Goal: Find specific fact: Find specific fact

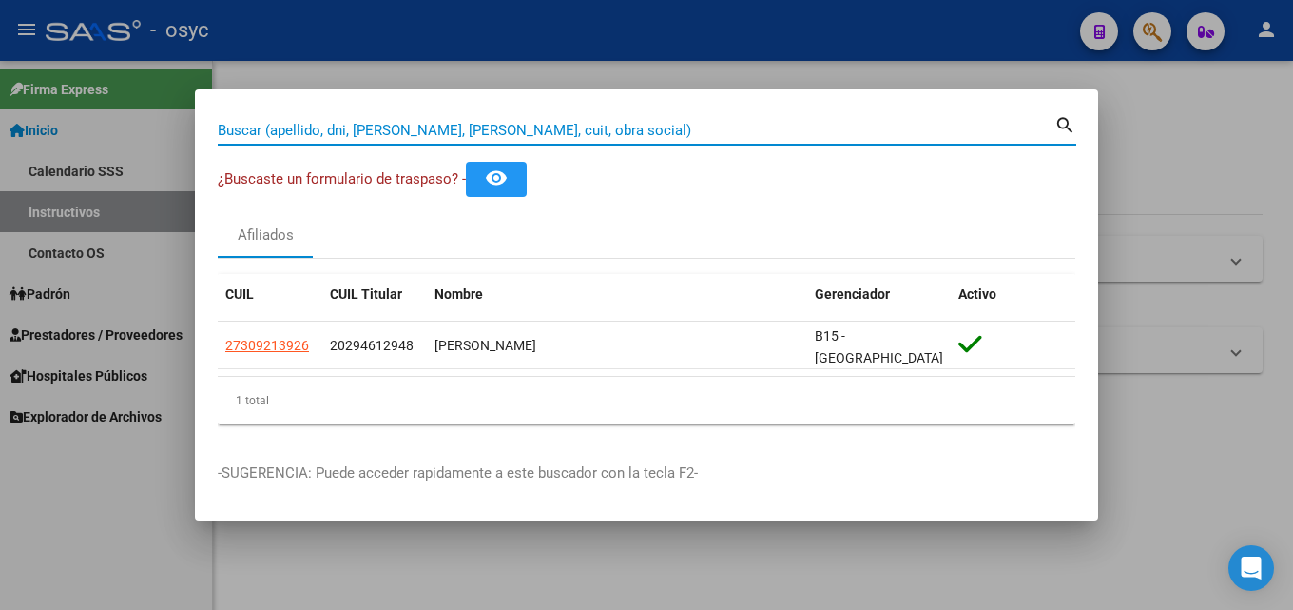
click at [292, 130] on input "Buscar (apellido, dni, [PERSON_NAME], [PERSON_NAME], cuit, obra social)" at bounding box center [636, 130] width 837 height 17
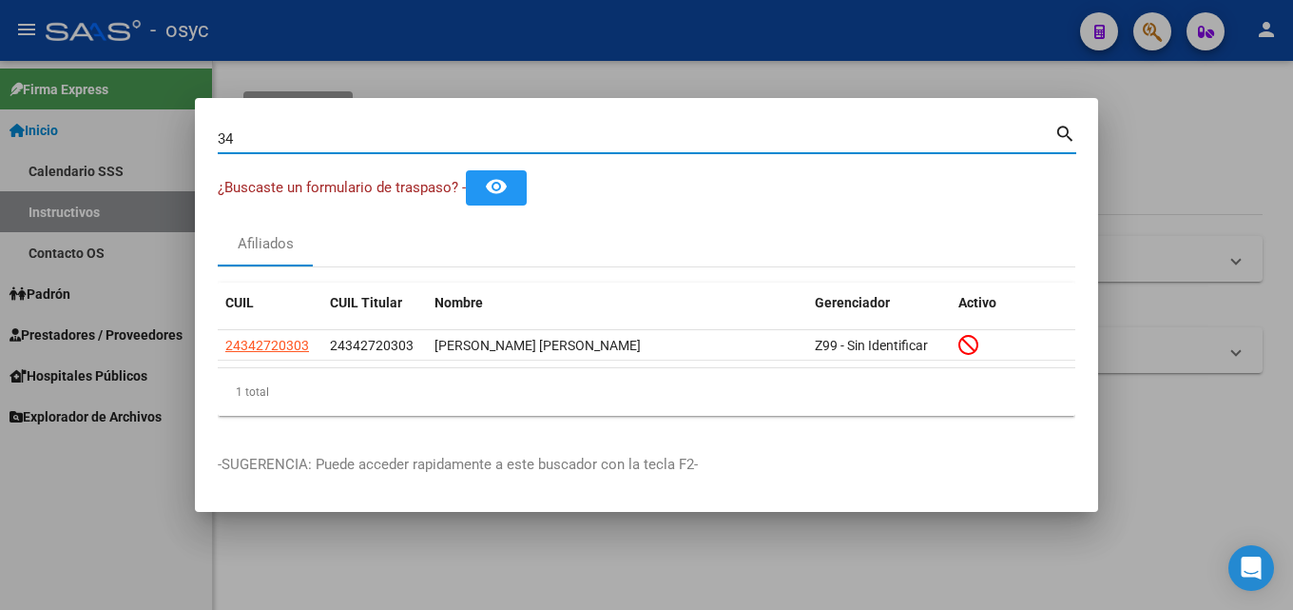
type input "3"
type input "4"
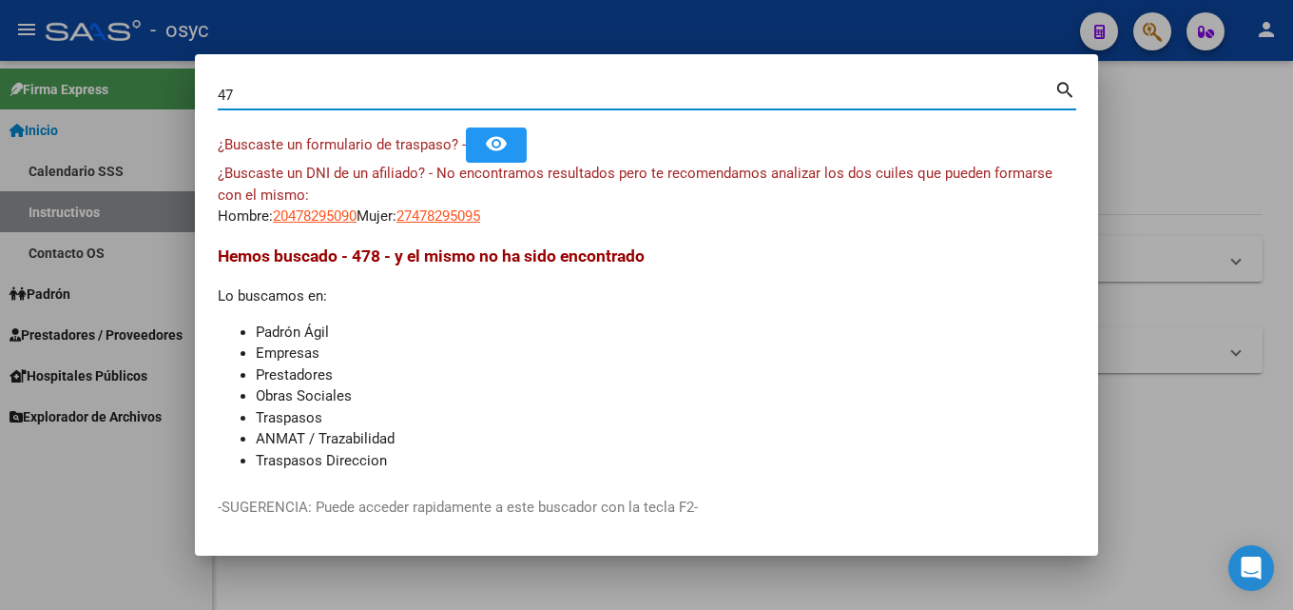
type input "4"
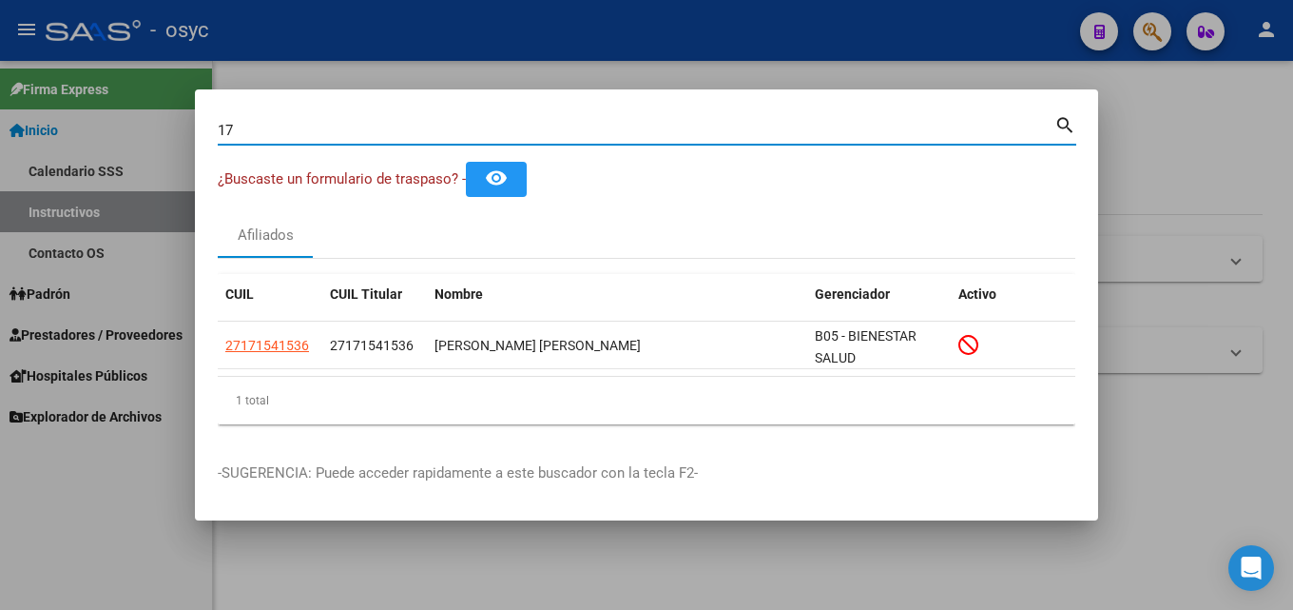
type input "1"
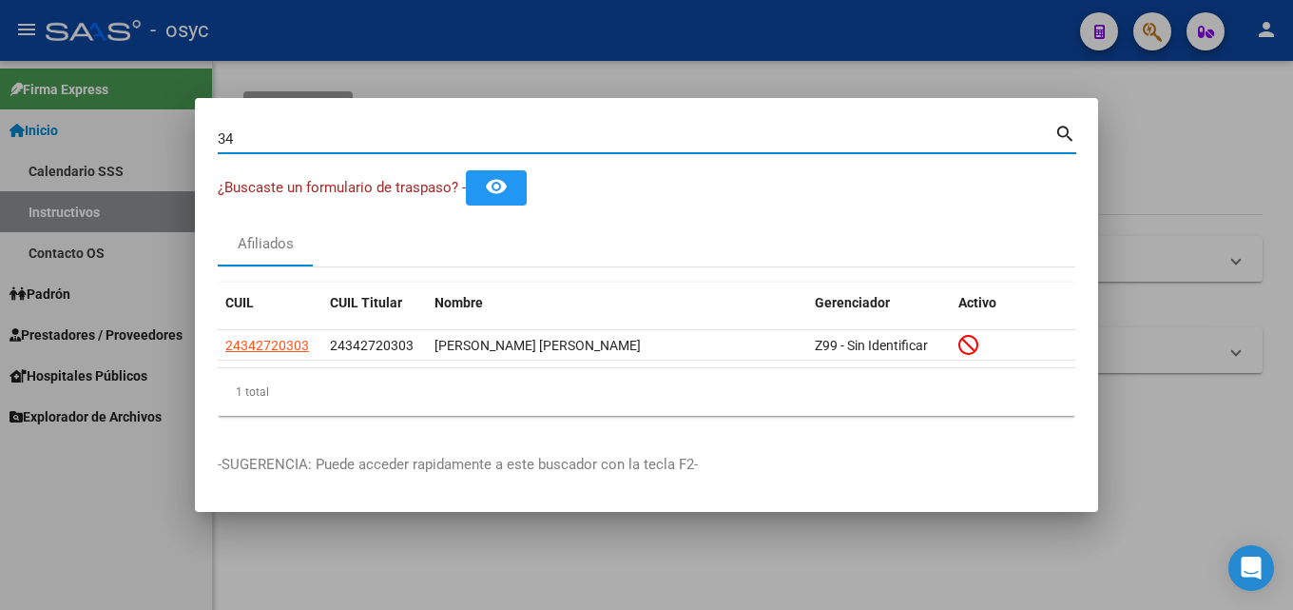
type input "3"
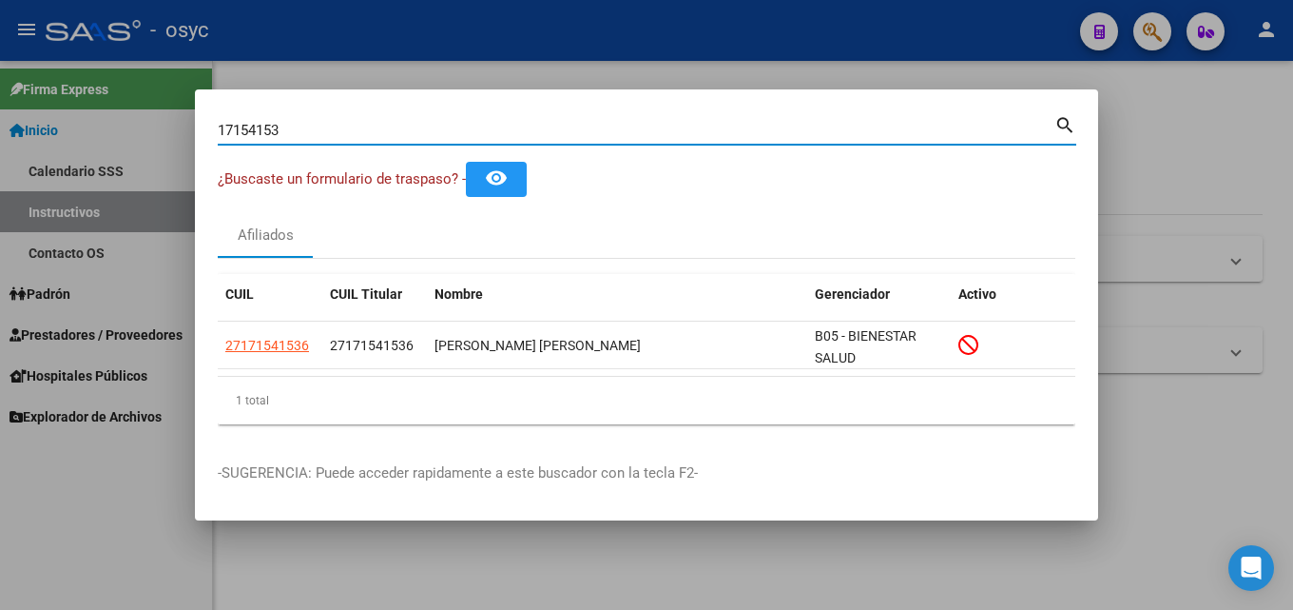
click at [314, 128] on input "17154153" at bounding box center [636, 130] width 837 height 17
drag, startPoint x: 314, startPoint y: 128, endPoint x: 0, endPoint y: 128, distance: 313.8
click at [0, 128] on div "17154153 Buscar (apellido, dni, cuil, nro traspaso, cuit, obra social) search ¿…" at bounding box center [646, 305] width 1293 height 610
type input "29587209"
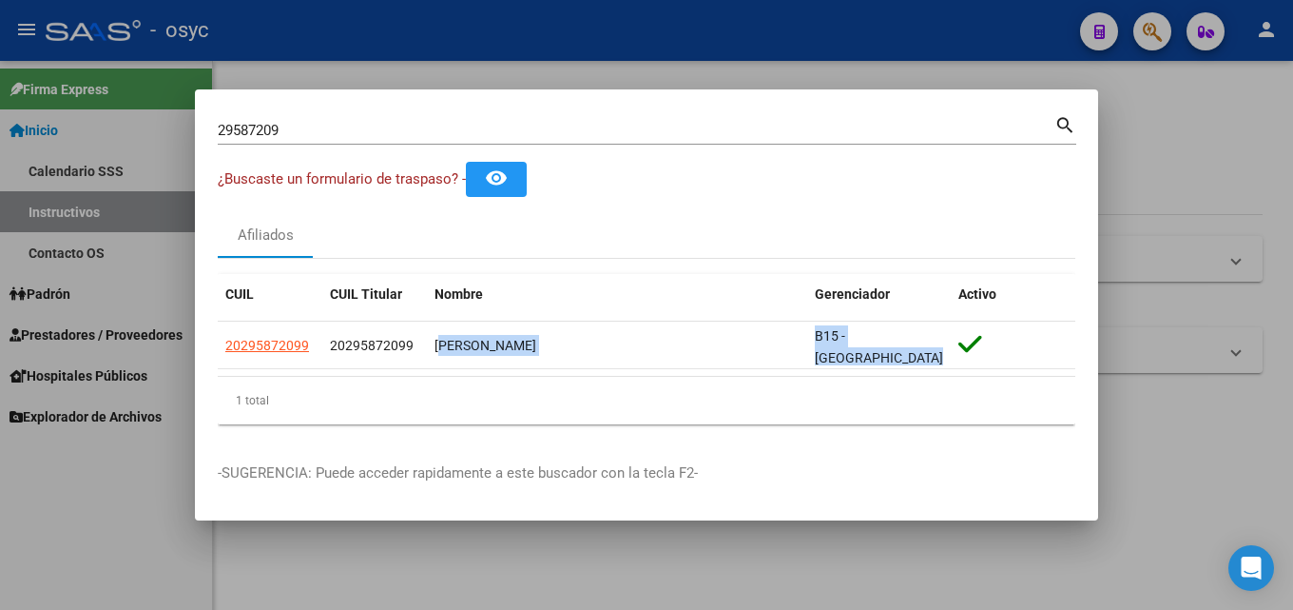
drag, startPoint x: 436, startPoint y: 339, endPoint x: 625, endPoint y: 369, distance: 191.5
click at [625, 369] on datatable-selection "20295872099 20295872099 [PERSON_NAME] B15 - [GEOGRAPHIC_DATA]" at bounding box center [647, 364] width 858 height 17
copy div "[PERSON_NAME] B15 - [GEOGRAPHIC_DATA]"
